Goal: Find specific page/section: Find specific page/section

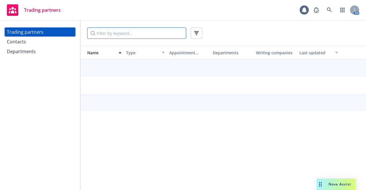
click at [145, 34] on input "Filter by keyword..." at bounding box center [136, 32] width 99 height 11
type input "[GEOGRAPHIC_DATA]"
